Goal: Information Seeking & Learning: Learn about a topic

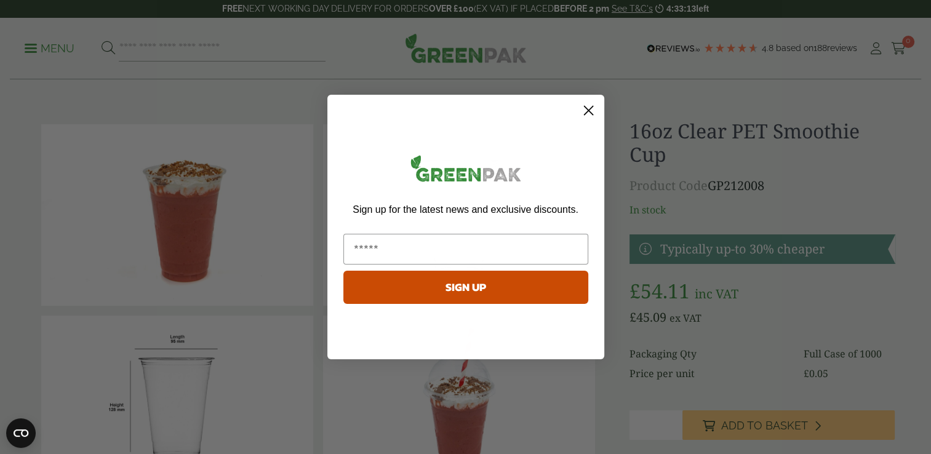
click at [583, 107] on circle "Close dialog" at bounding box center [588, 110] width 20 height 20
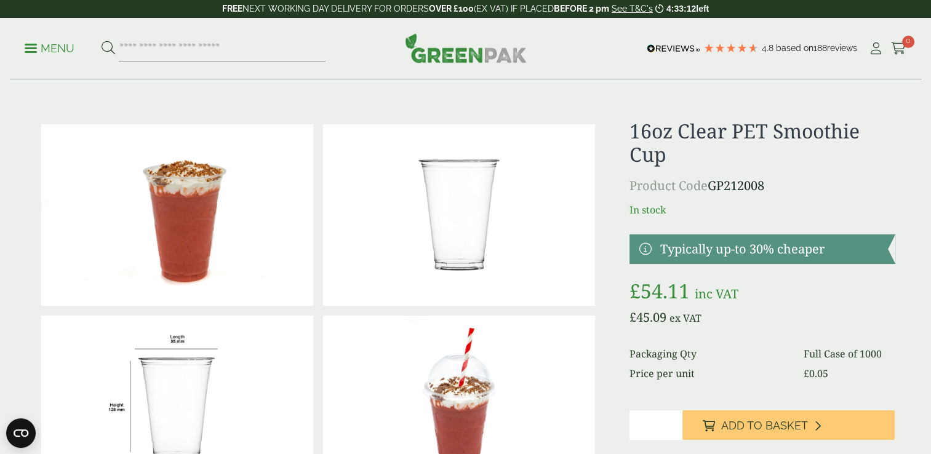
click at [34, 50] on link "Menu" at bounding box center [50, 47] width 50 height 12
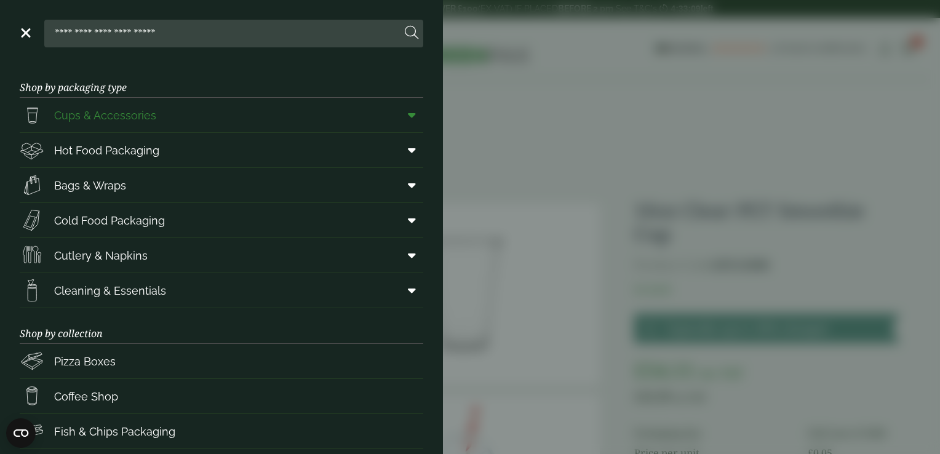
click at [95, 107] on span "Cups & Accessories" at bounding box center [105, 115] width 102 height 17
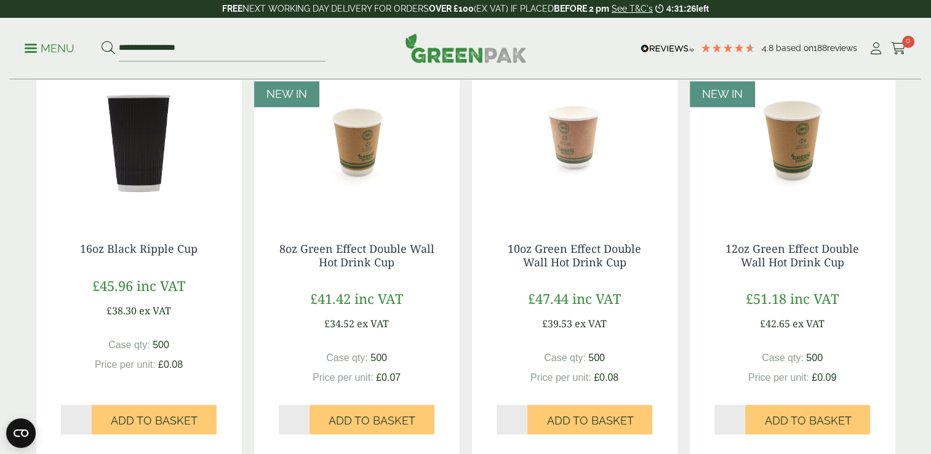
scroll to position [1046, 0]
drag, startPoint x: 781, startPoint y: 142, endPoint x: 773, endPoint y: 142, distance: 8.0
click at [781, 142] on img at bounding box center [793, 142] width 206 height 154
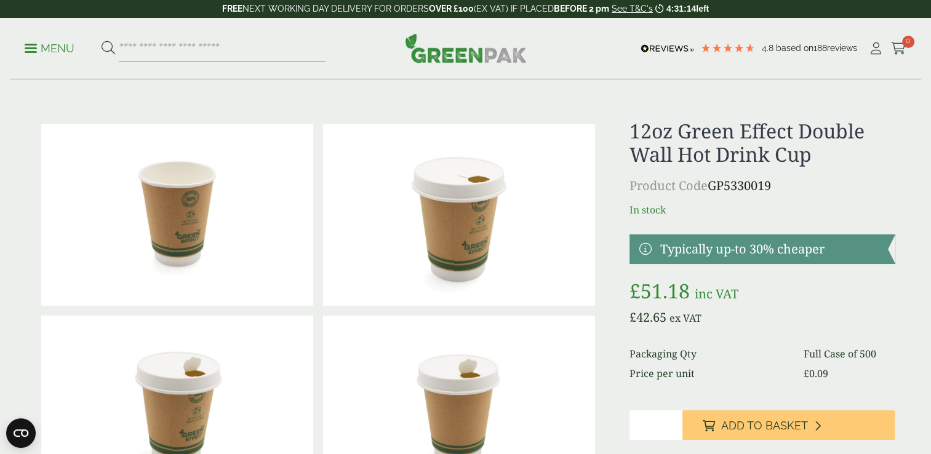
click at [852, 169] on div "12oz Green Effect Double Wall Hot Drink Cup Product Code GP5330019 In stock Typ…" at bounding box center [761, 313] width 265 height 389
click at [32, 53] on p "Menu" at bounding box center [50, 48] width 50 height 15
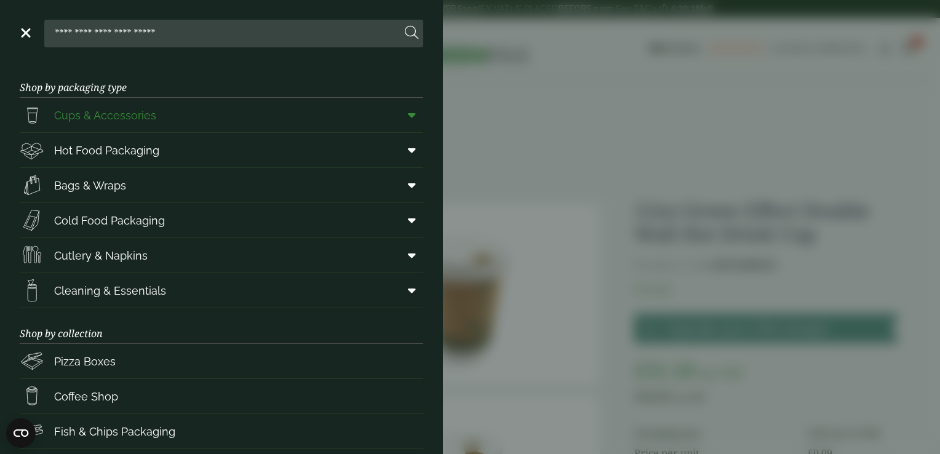
click at [103, 119] on span "Cups & Accessories" at bounding box center [105, 115] width 102 height 17
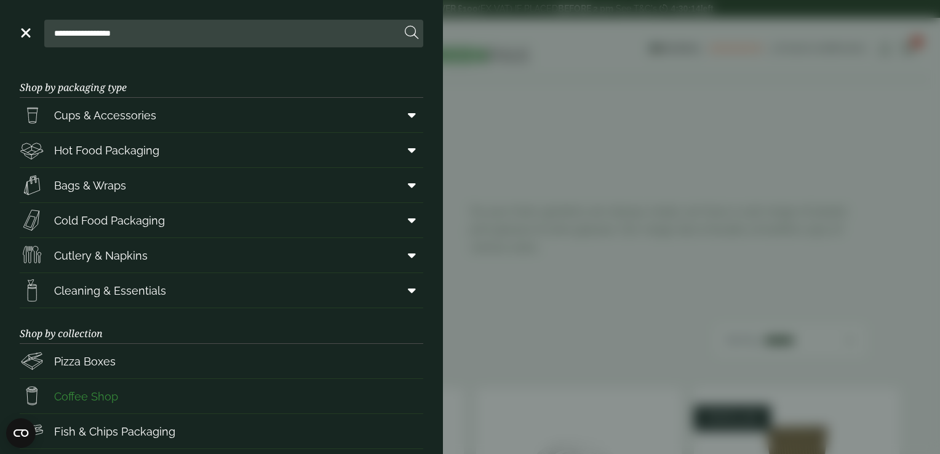
click at [107, 396] on span "Coffee Shop" at bounding box center [86, 396] width 64 height 17
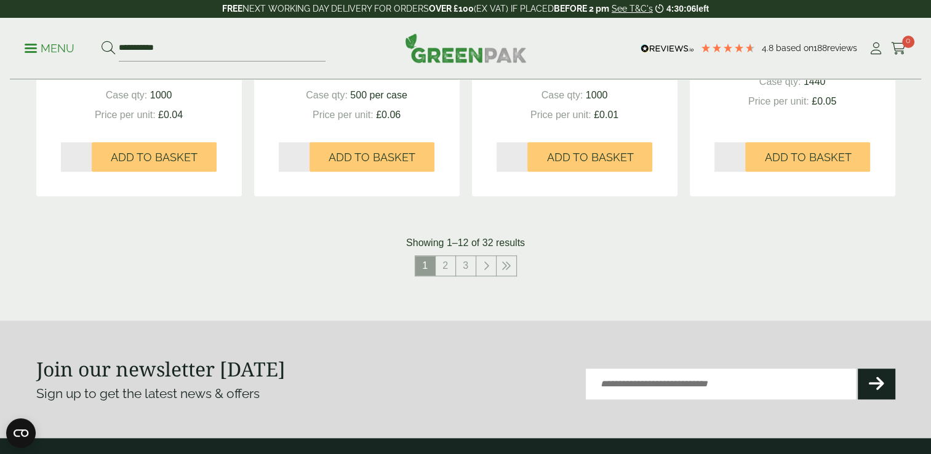
scroll to position [1292, 0]
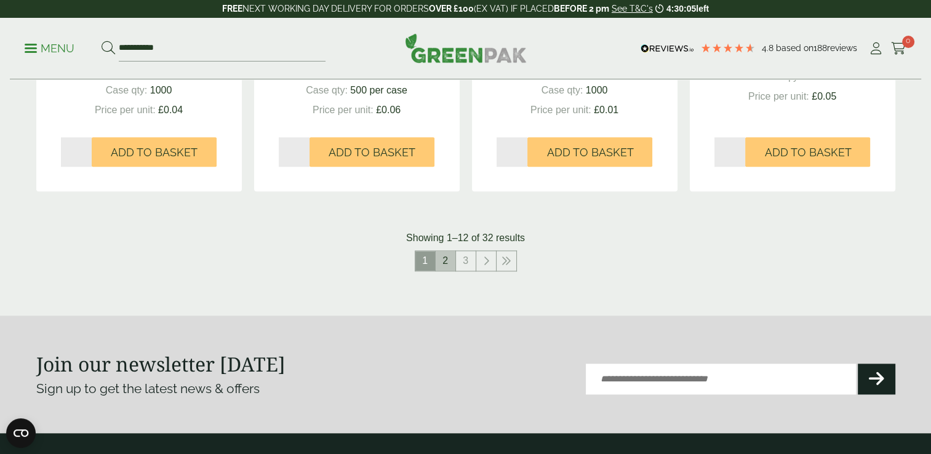
click at [445, 261] on link "2" at bounding box center [446, 261] width 20 height 20
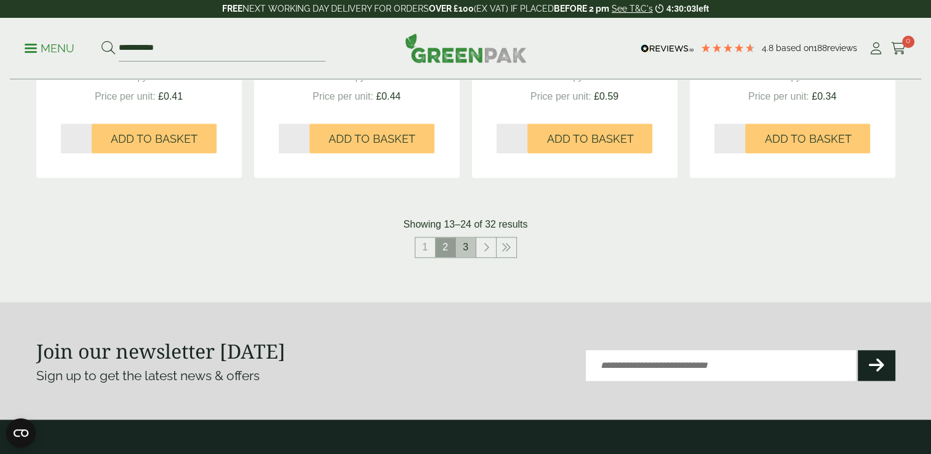
click at [465, 248] on link "3" at bounding box center [466, 248] width 20 height 20
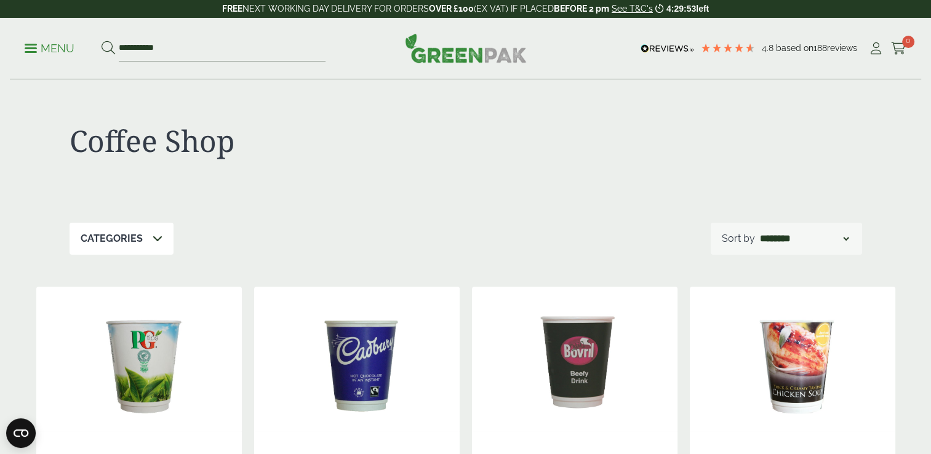
click at [26, 46] on p "Menu" at bounding box center [50, 48] width 50 height 15
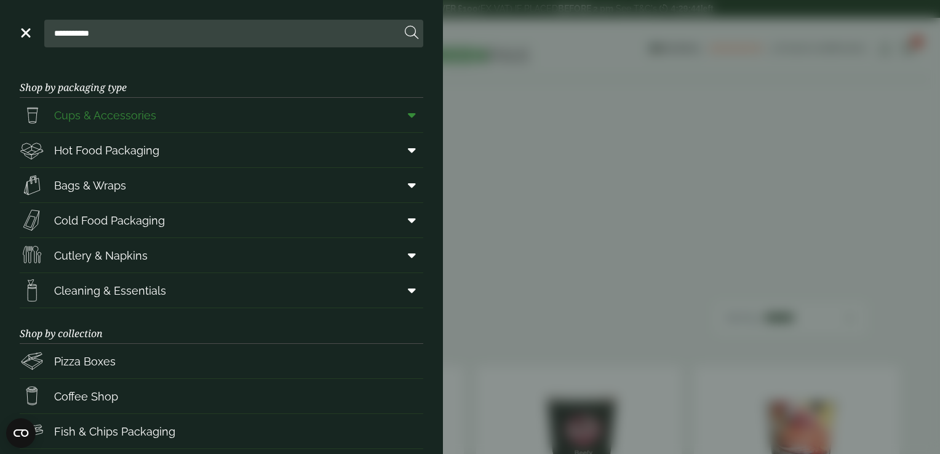
click at [113, 117] on span "Cups & Accessories" at bounding box center [105, 115] width 102 height 17
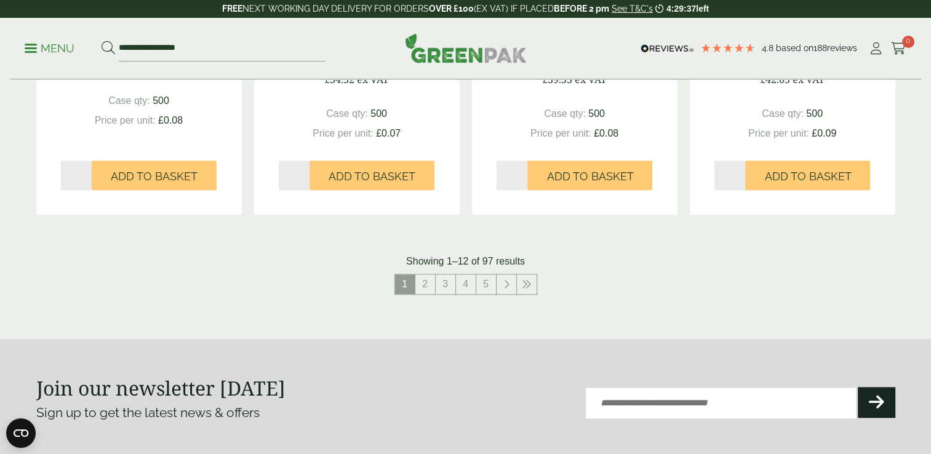
scroll to position [1292, 0]
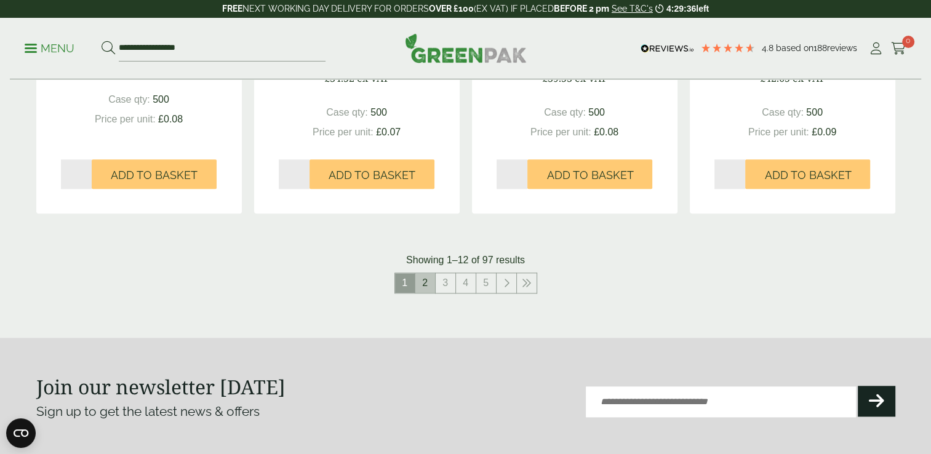
click at [421, 286] on link "2" at bounding box center [425, 283] width 20 height 20
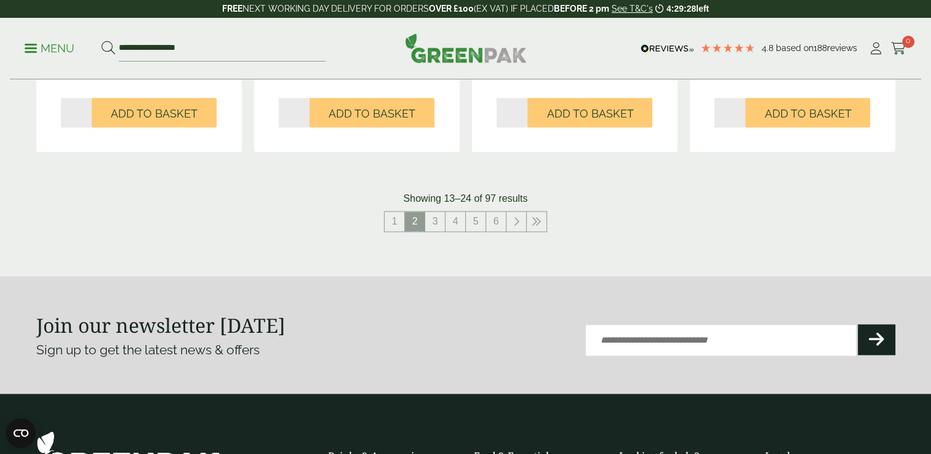
scroll to position [1415, 0]
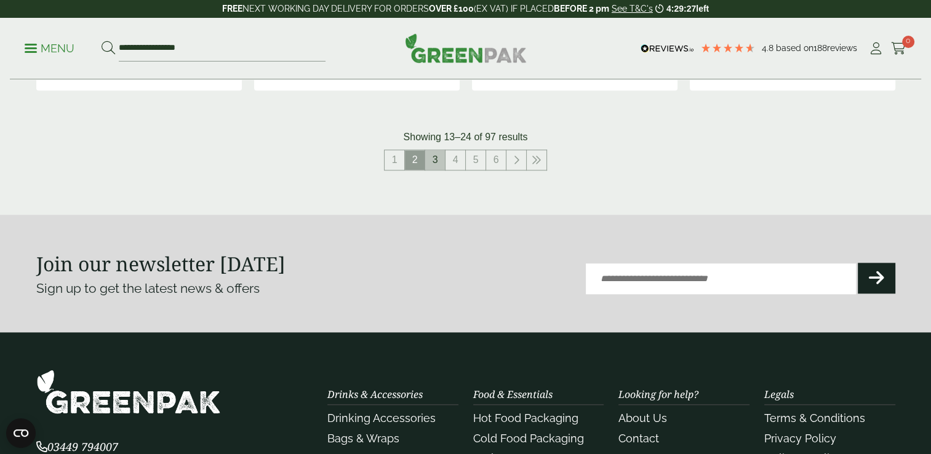
click at [438, 166] on link "3" at bounding box center [435, 160] width 20 height 20
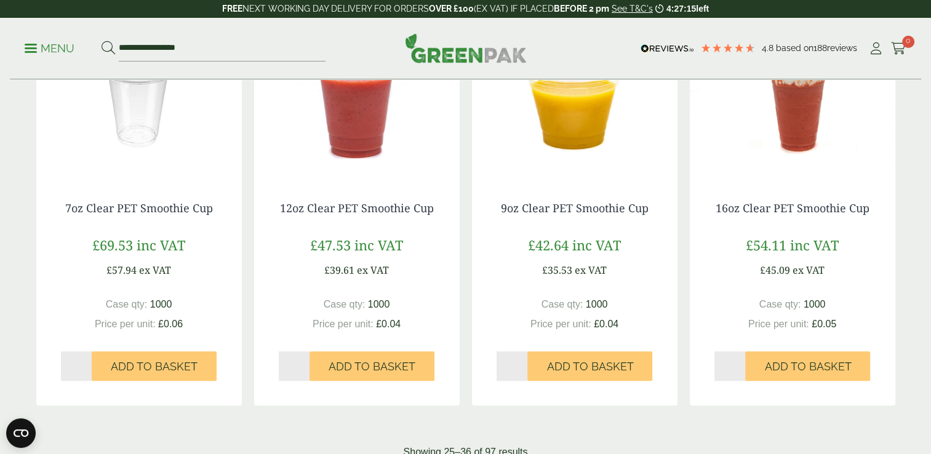
scroll to position [1231, 0]
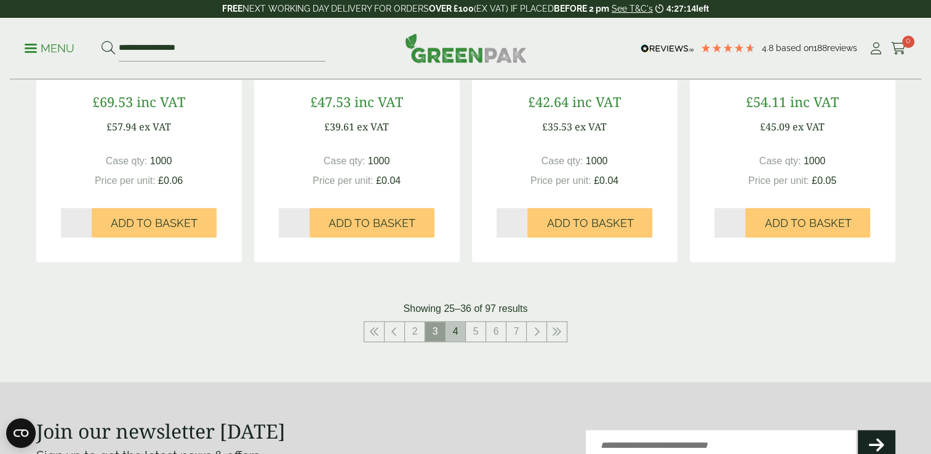
click at [457, 324] on link "4" at bounding box center [455, 332] width 20 height 20
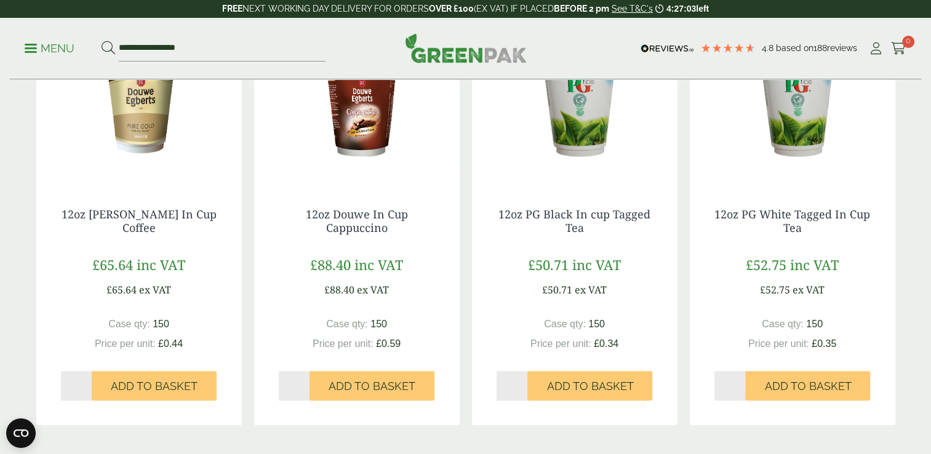
scroll to position [1292, 0]
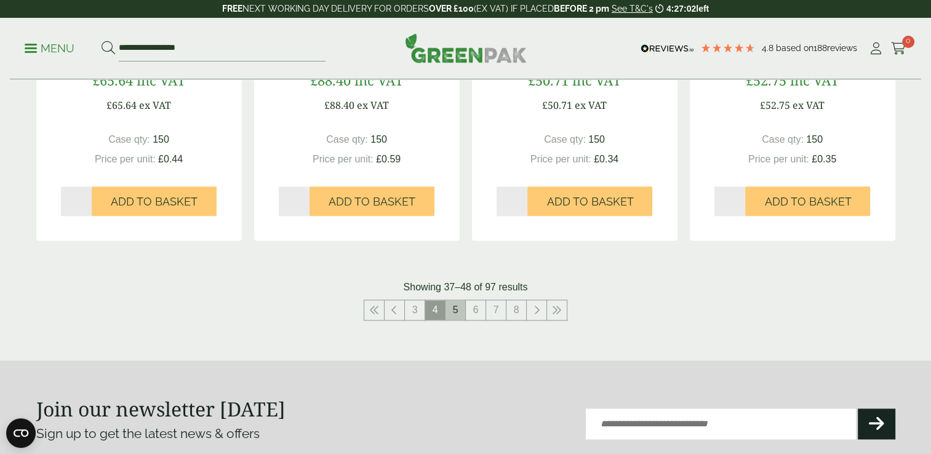
click at [458, 313] on link "5" at bounding box center [455, 310] width 20 height 20
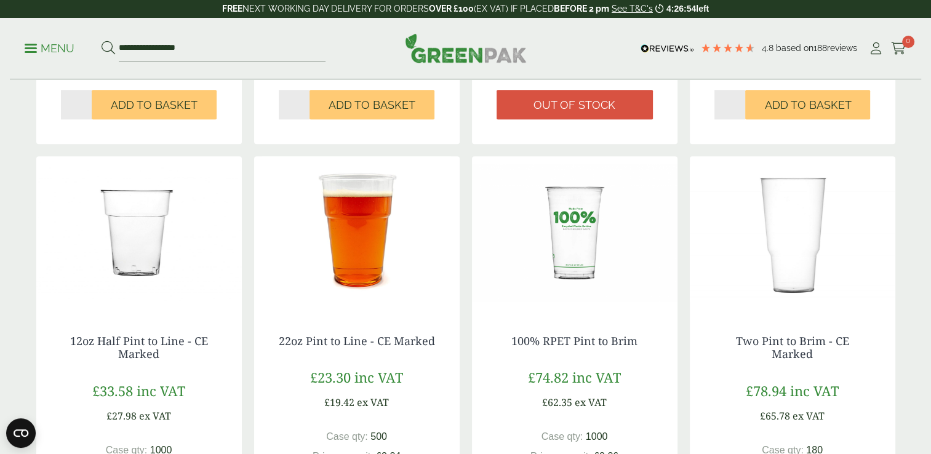
scroll to position [1046, 0]
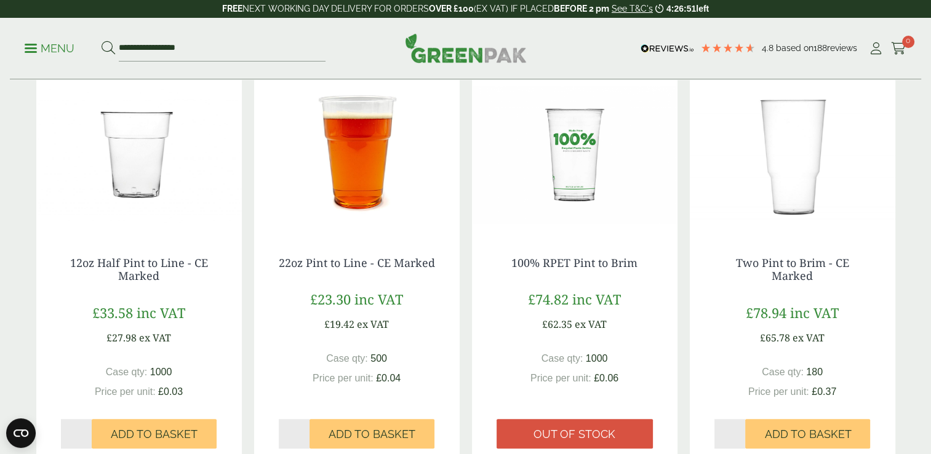
click at [596, 164] on img at bounding box center [575, 155] width 206 height 154
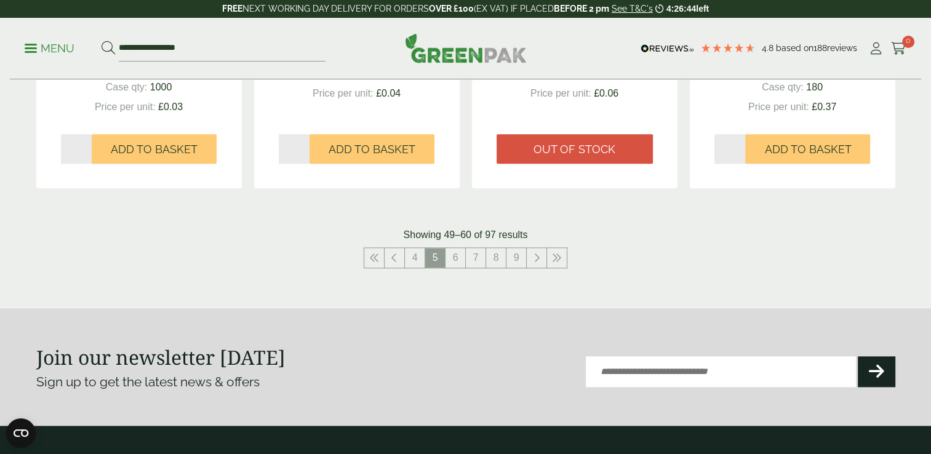
scroll to position [1354, 0]
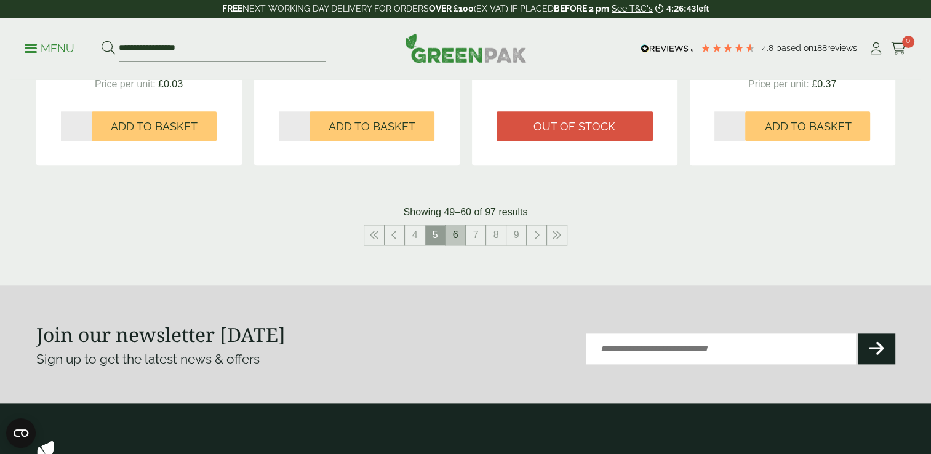
click at [463, 238] on link "6" at bounding box center [455, 235] width 20 height 20
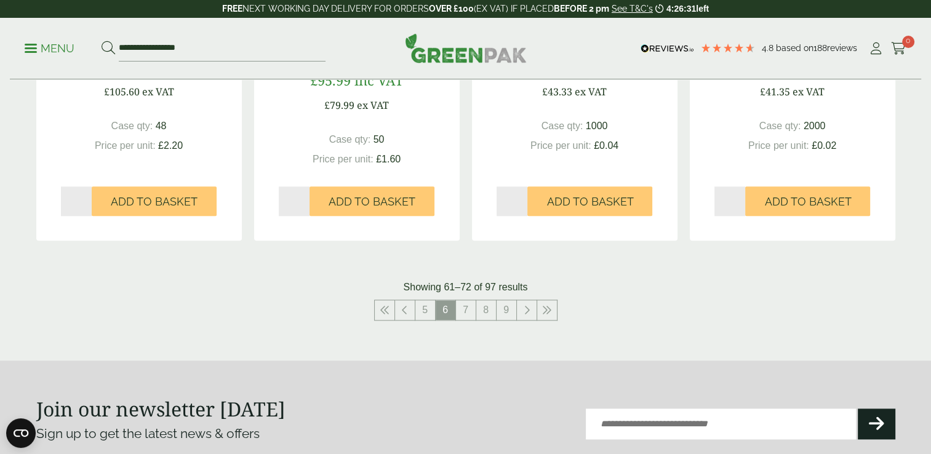
scroll to position [1477, 0]
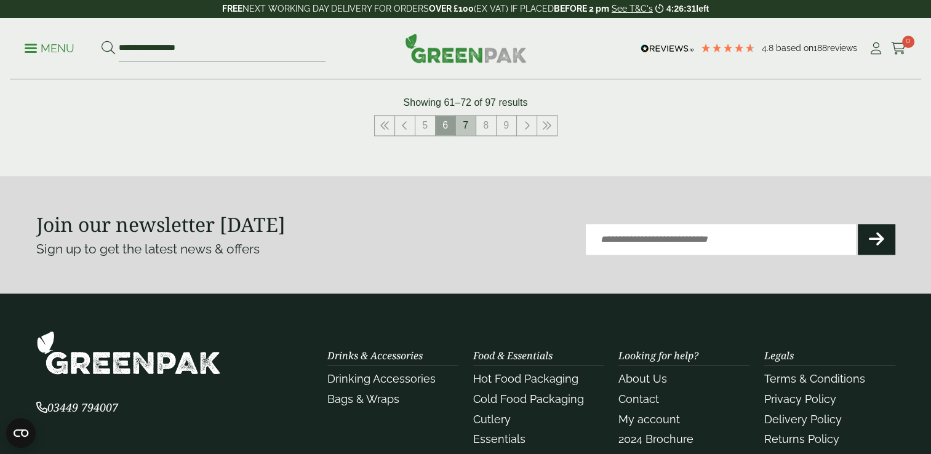
click at [466, 132] on link "7" at bounding box center [466, 126] width 20 height 20
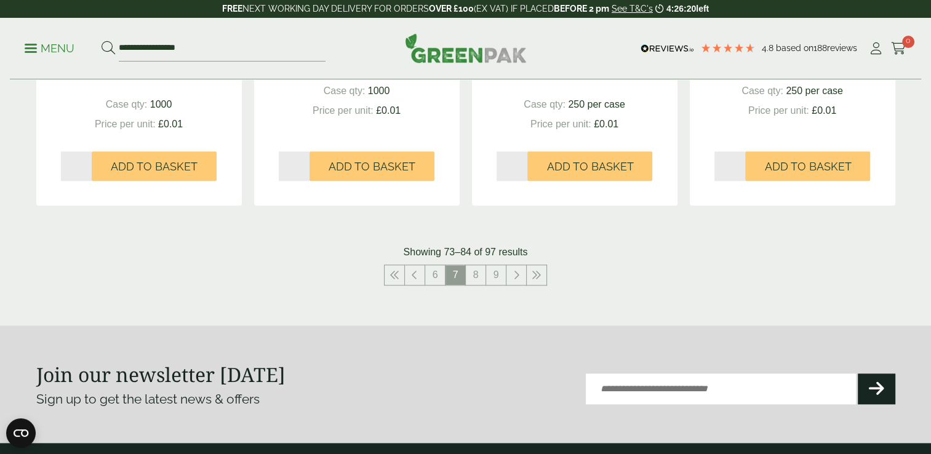
scroll to position [1415, 0]
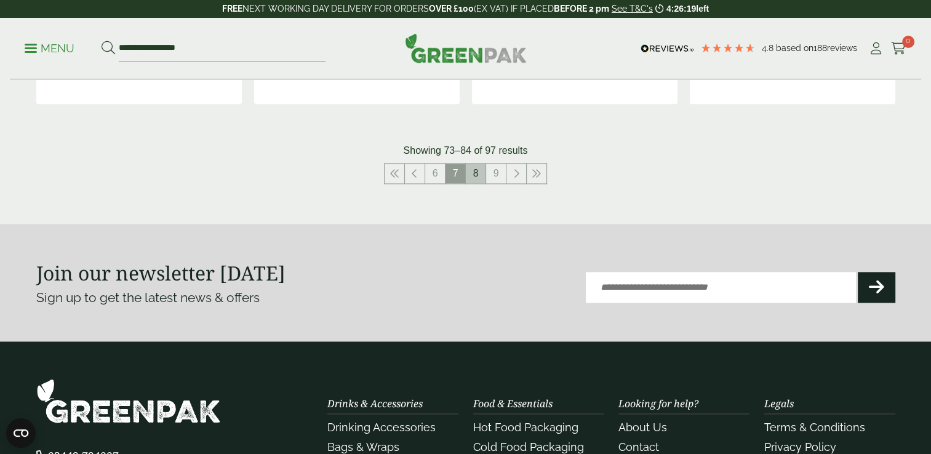
click at [477, 175] on link "8" at bounding box center [476, 174] width 20 height 20
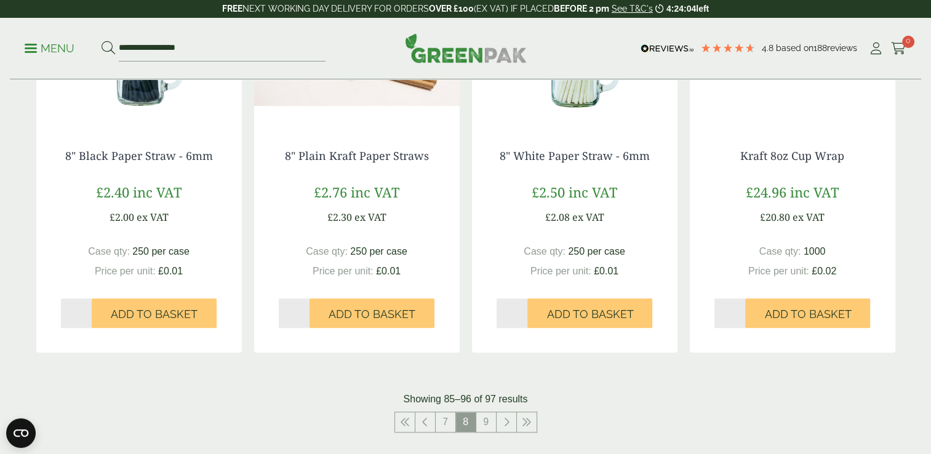
scroll to position [1231, 0]
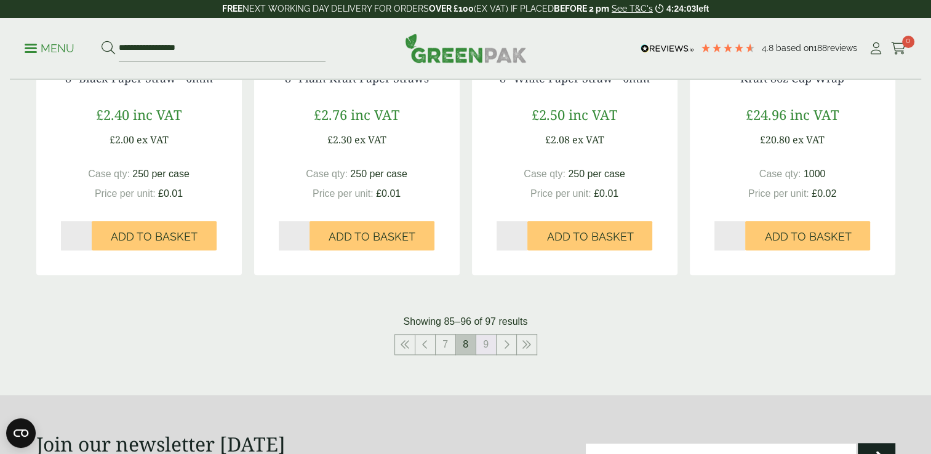
drag, startPoint x: 482, startPoint y: 344, endPoint x: 456, endPoint y: 340, distance: 26.7
click at [482, 344] on link "9" at bounding box center [486, 345] width 20 height 20
